Goal: Find specific page/section: Find specific page/section

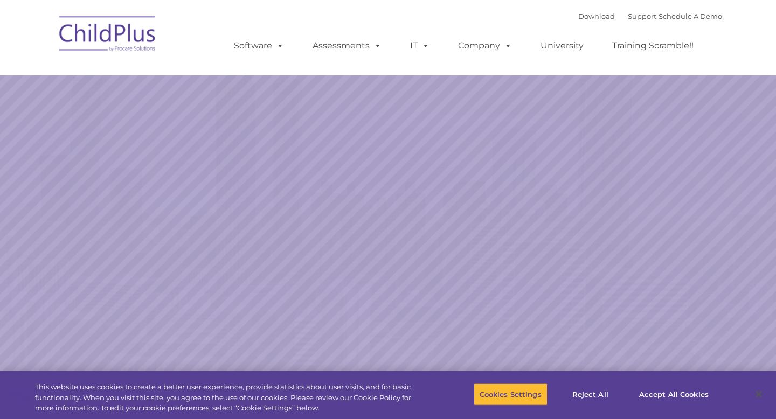
select select "MEDIUM"
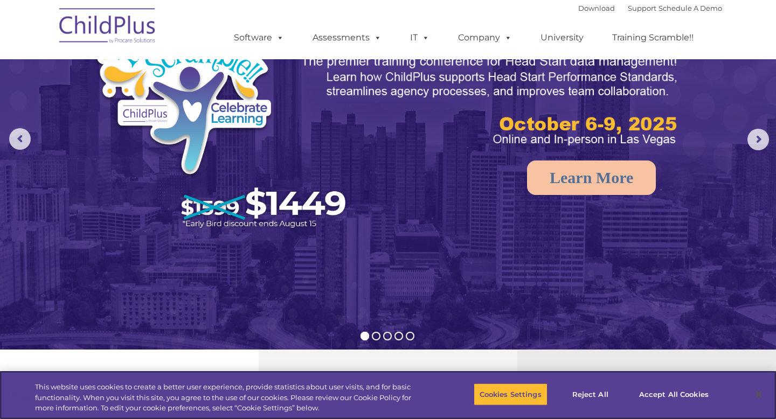
scroll to position [360, 0]
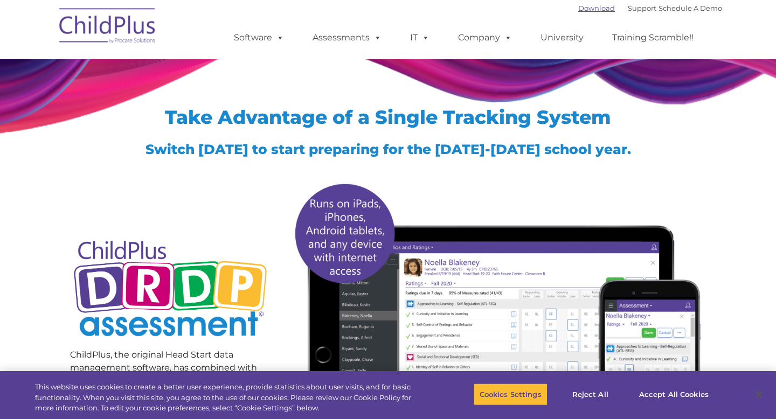
click at [586, 10] on link "Download" at bounding box center [596, 8] width 37 height 9
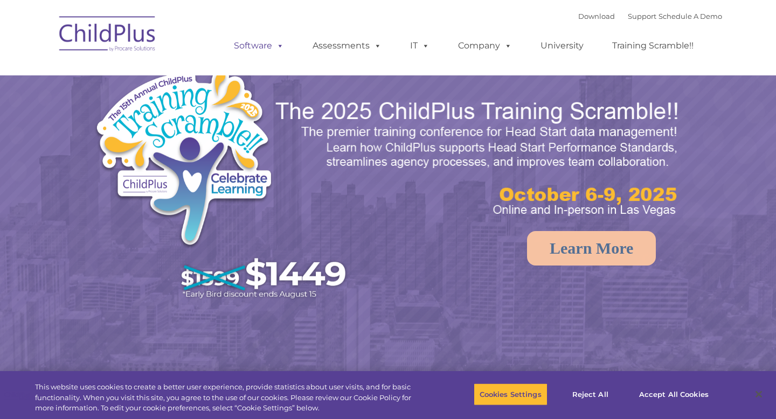
select select "MEDIUM"
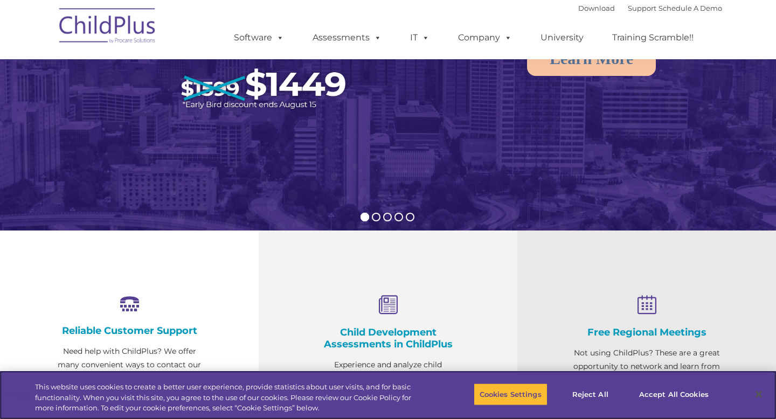
scroll to position [249, 0]
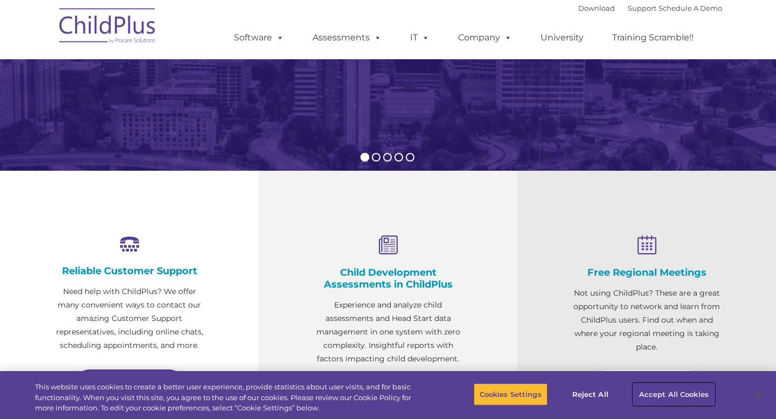
click at [660, 393] on button "Accept All Cookies" at bounding box center [673, 394] width 81 height 23
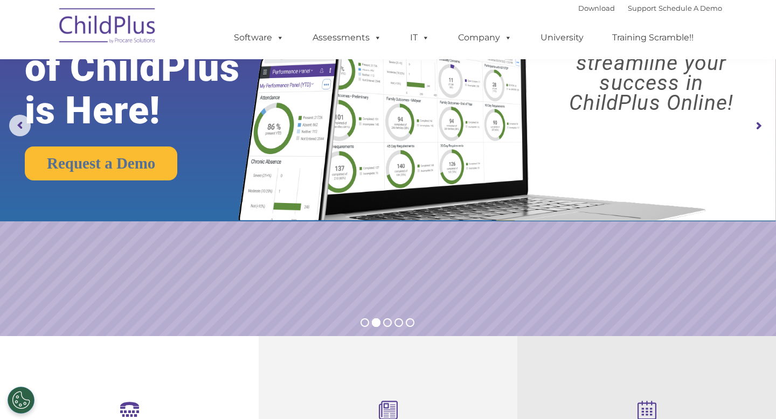
scroll to position [0, 0]
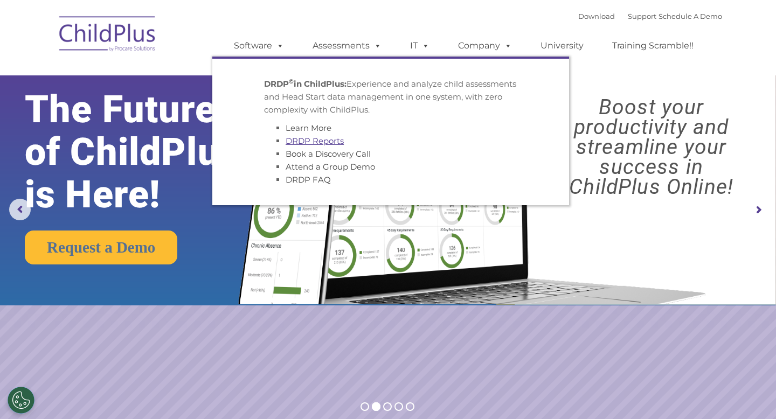
click at [316, 141] on link "DRDP Reports" at bounding box center [315, 141] width 58 height 10
